Goal: Transaction & Acquisition: Purchase product/service

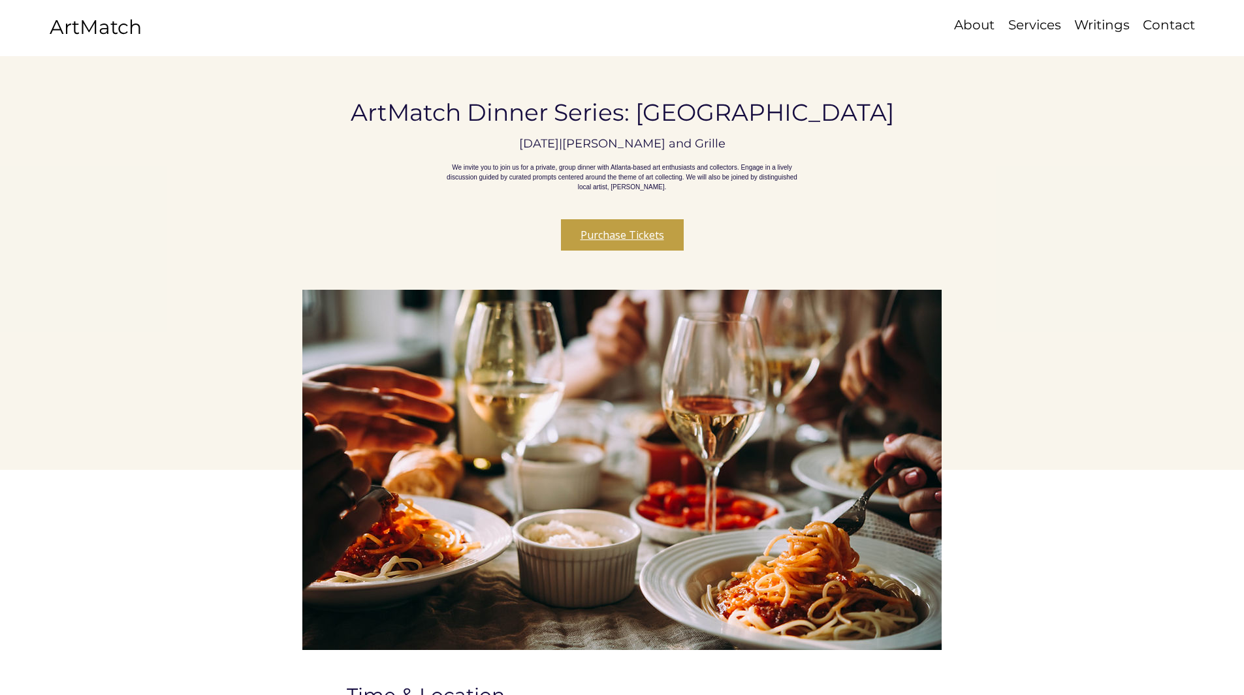
click at [629, 251] on button "Purchase Tickets" at bounding box center [622, 234] width 123 height 31
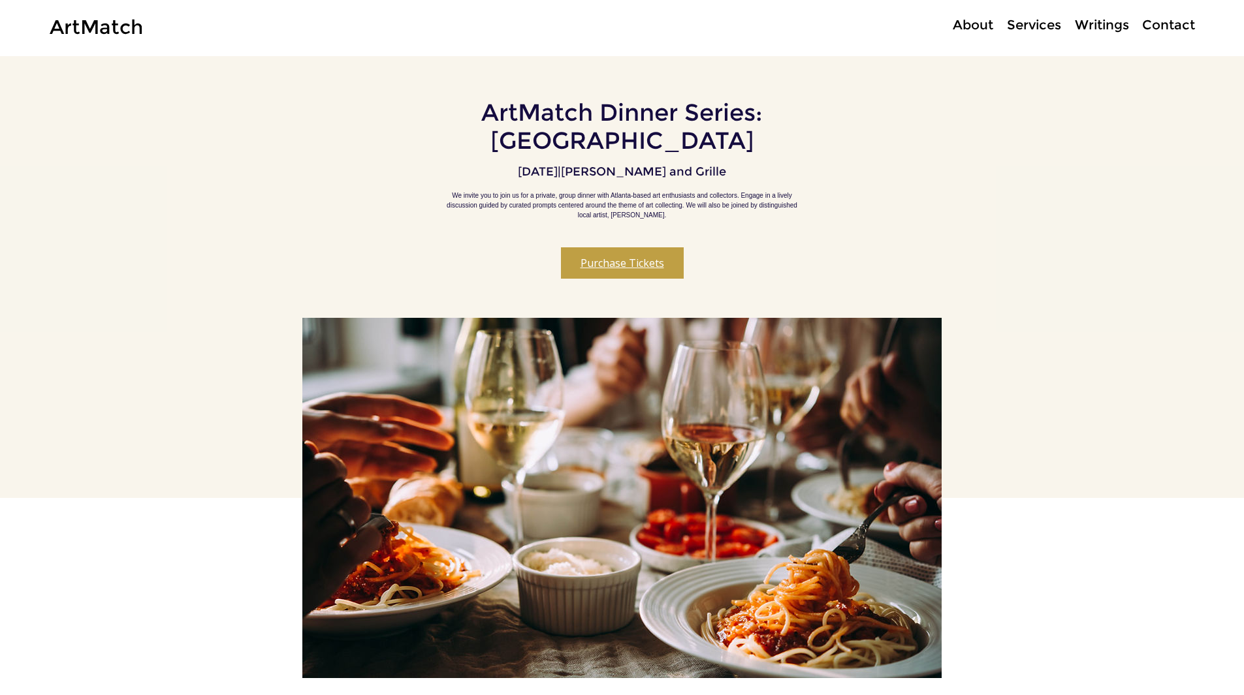
click at [613, 273] on button "Purchase Tickets" at bounding box center [622, 262] width 123 height 31
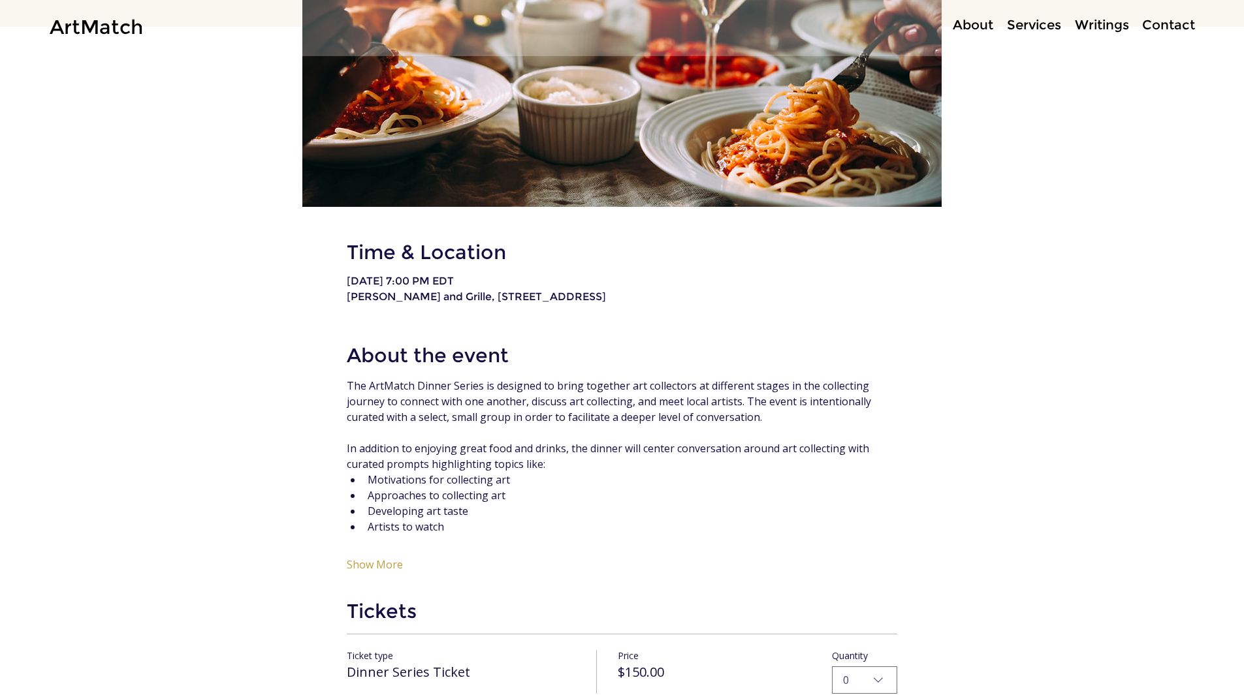
scroll to position [494, 0]
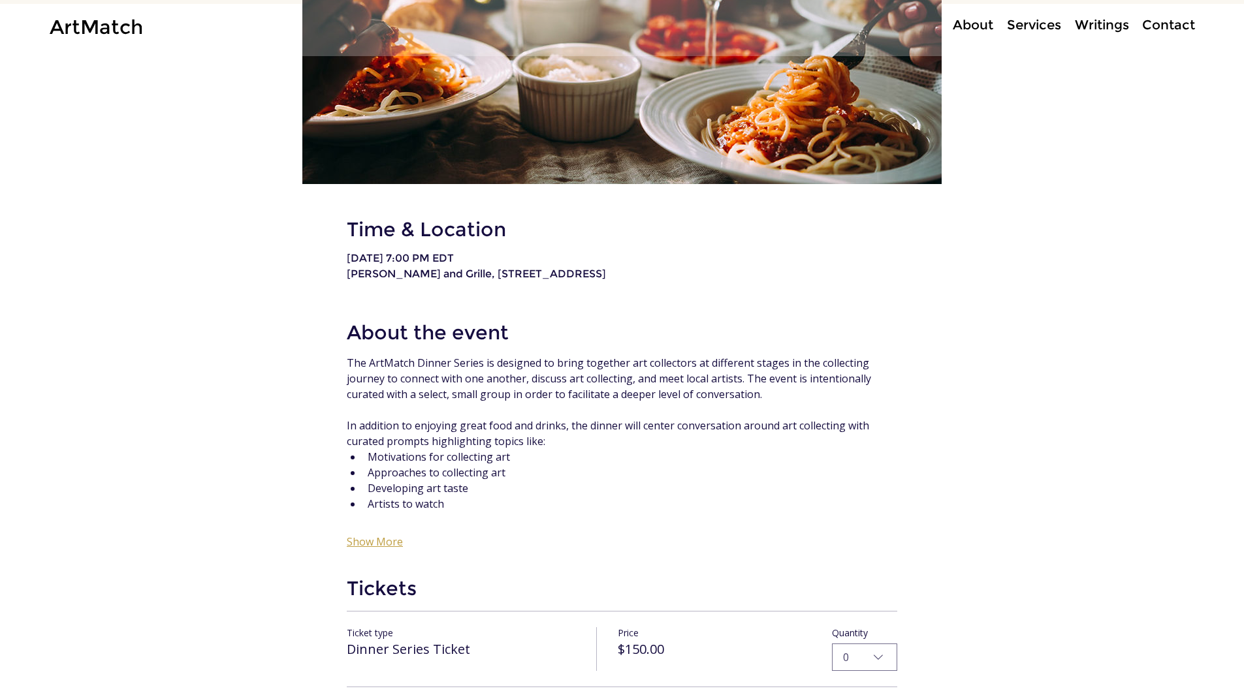
click at [387, 543] on button "Show More" at bounding box center [375, 541] width 56 height 13
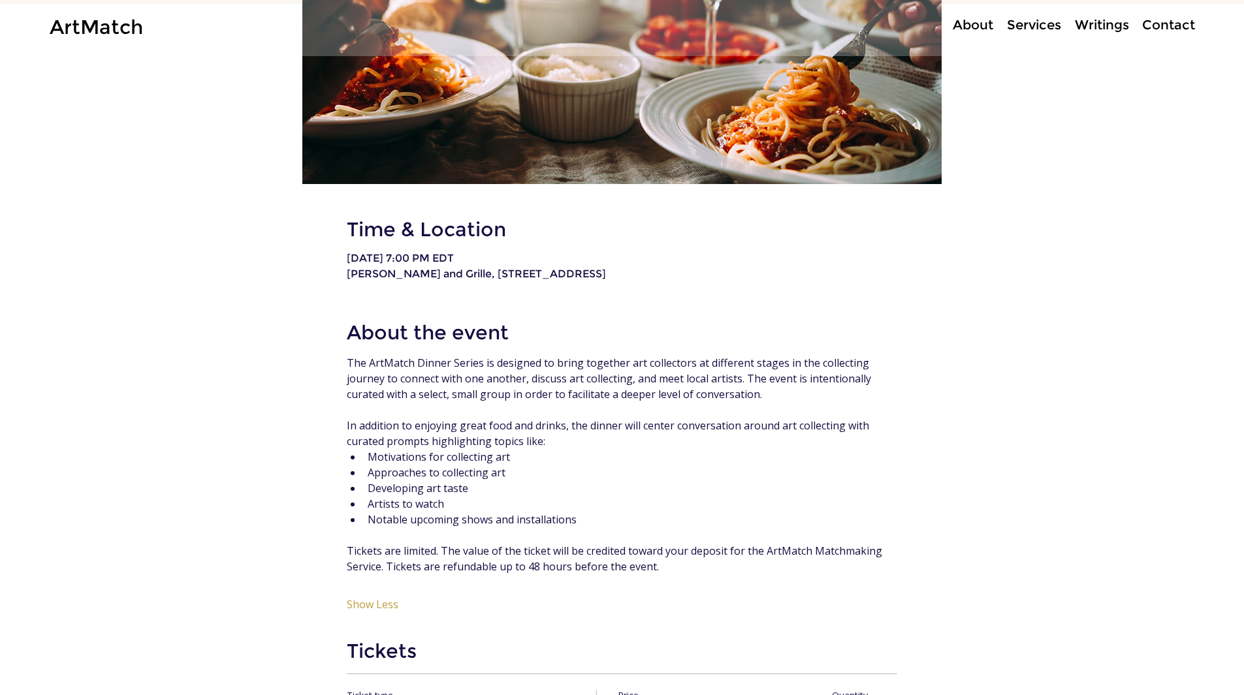
click at [764, 488] on span "Developing art taste" at bounding box center [633, 489] width 530 height 16
drag, startPoint x: 665, startPoint y: 343, endPoint x: 654, endPoint y: 134, distance: 209.9
click at [665, 333] on h2 "About the event" at bounding box center [622, 332] width 550 height 25
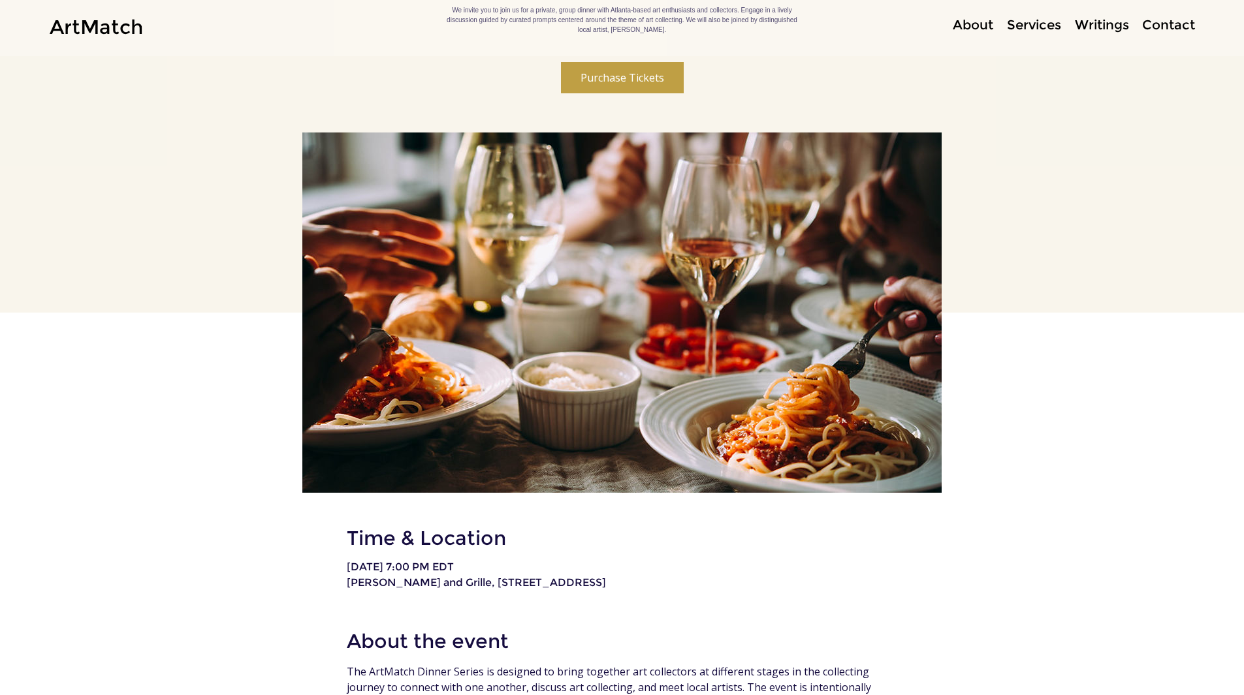
scroll to position [0, 0]
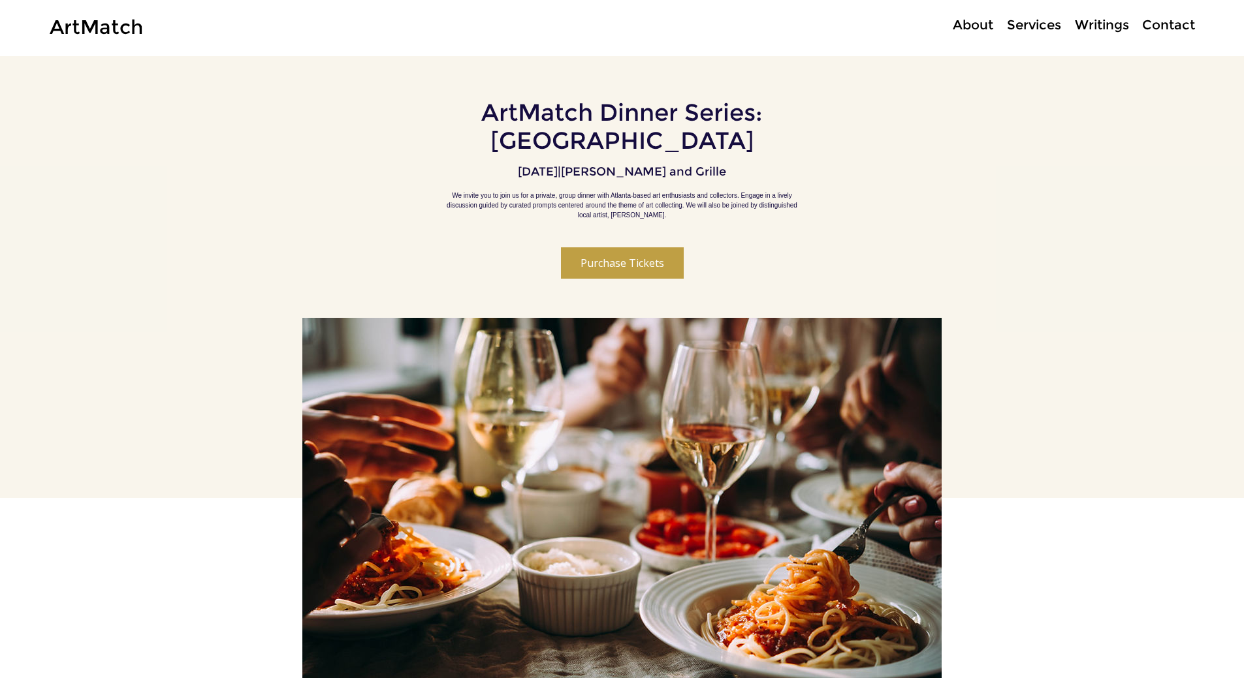
click at [1038, 20] on p "Services" at bounding box center [1033, 25] width 67 height 19
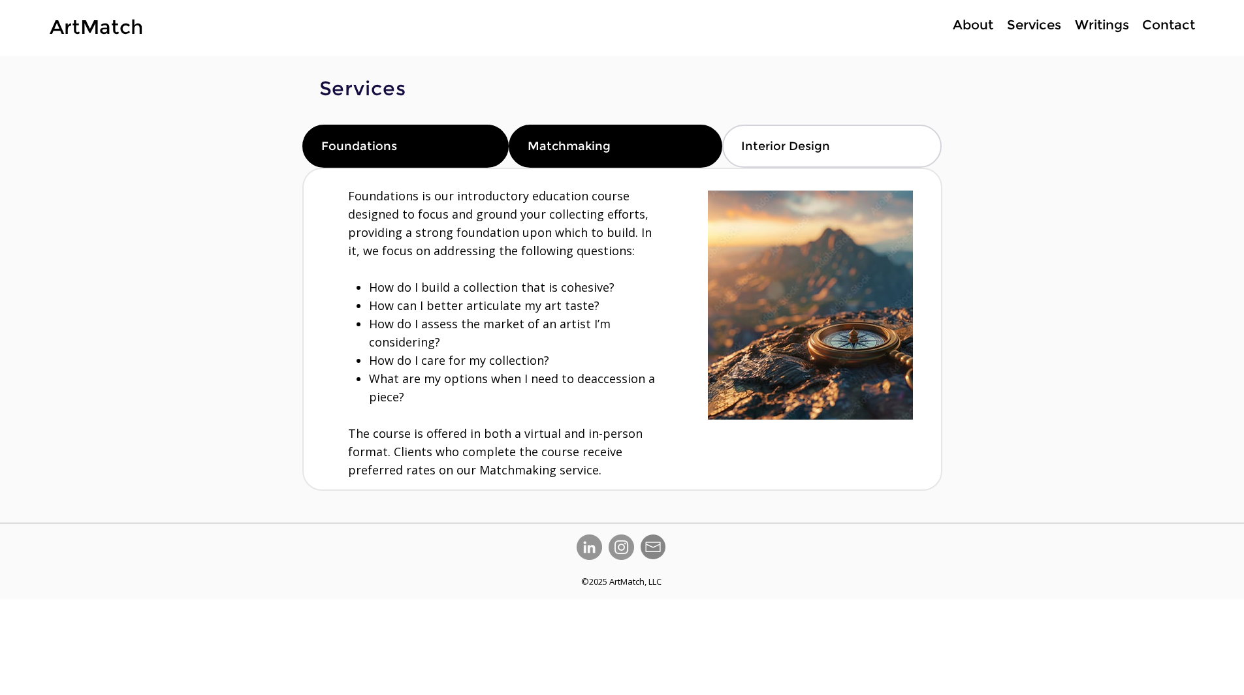
click at [540, 125] on div "Matchmaking" at bounding box center [615, 146] width 213 height 43
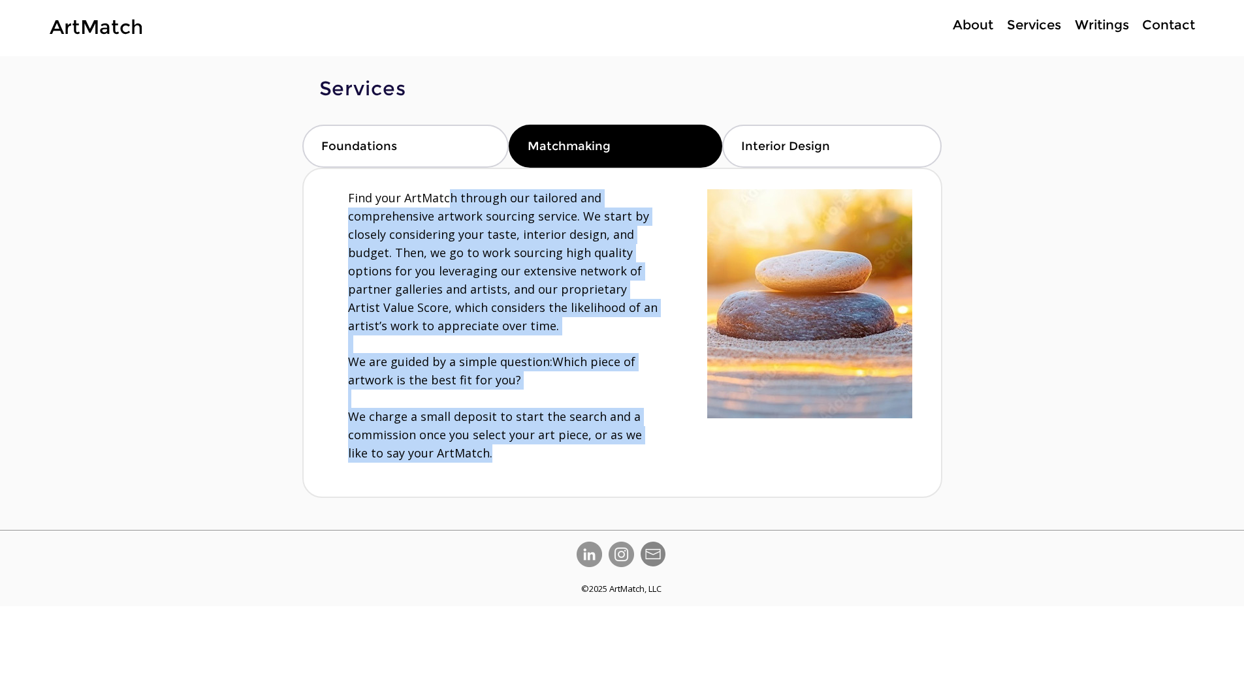
drag, startPoint x: 447, startPoint y: 205, endPoint x: 476, endPoint y: 454, distance: 251.1
click at [476, 454] on div "Find your ArtMatch through our tailored and comprehensive artwork sourcing serv…" at bounding box center [503, 326] width 311 height 274
